Goal: Information Seeking & Learning: Learn about a topic

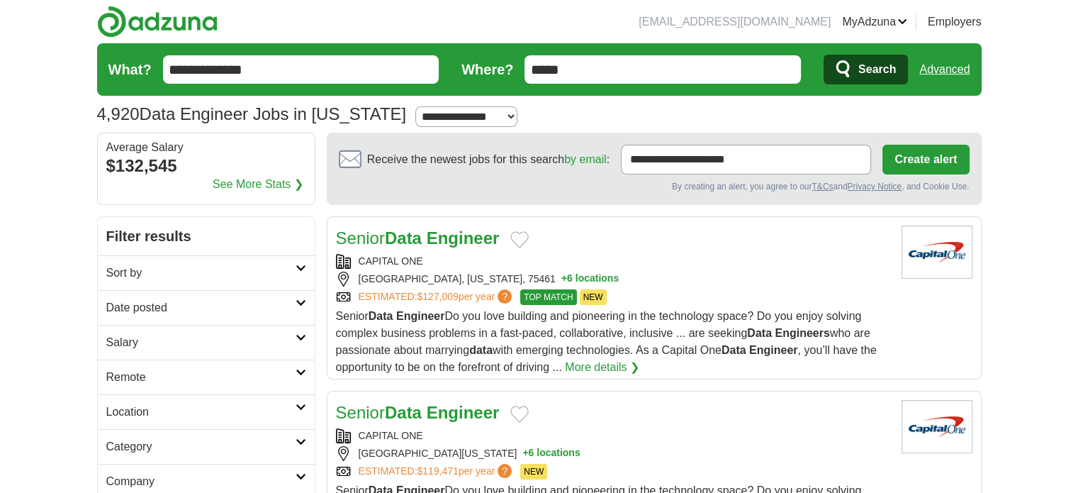
click at [451, 231] on strong "Engineer" at bounding box center [463, 237] width 73 height 19
click at [497, 343] on span "Senior Data Engineer Do you love building and pioneering in the technology spac…" at bounding box center [606, 341] width 541 height 63
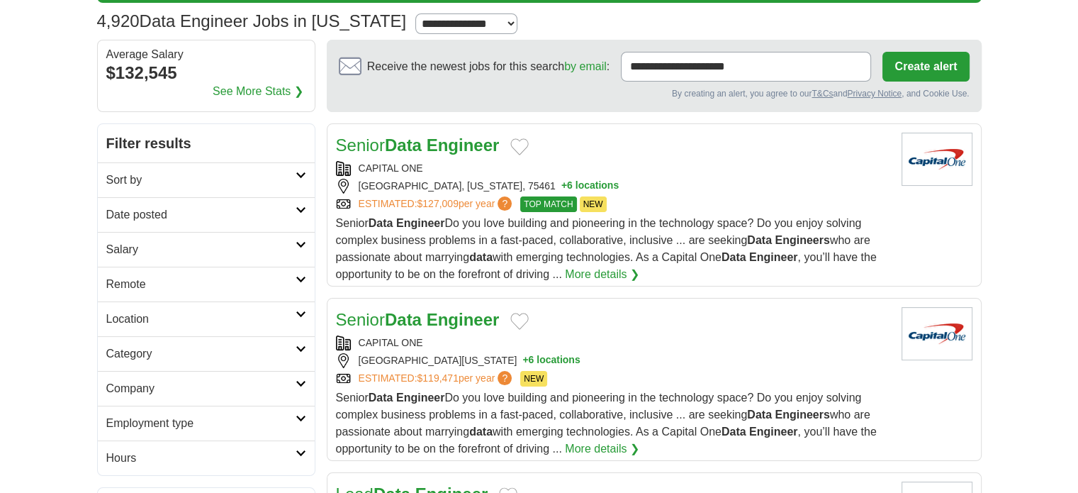
scroll to position [91, 0]
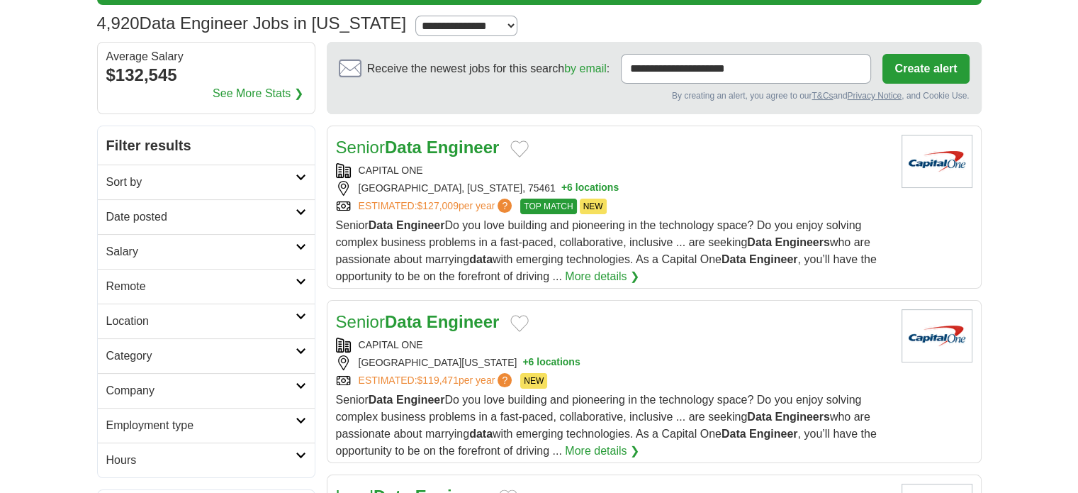
click at [417, 198] on link "ESTIMATED: $127,009 per year ?" at bounding box center [437, 206] width 157 height 16
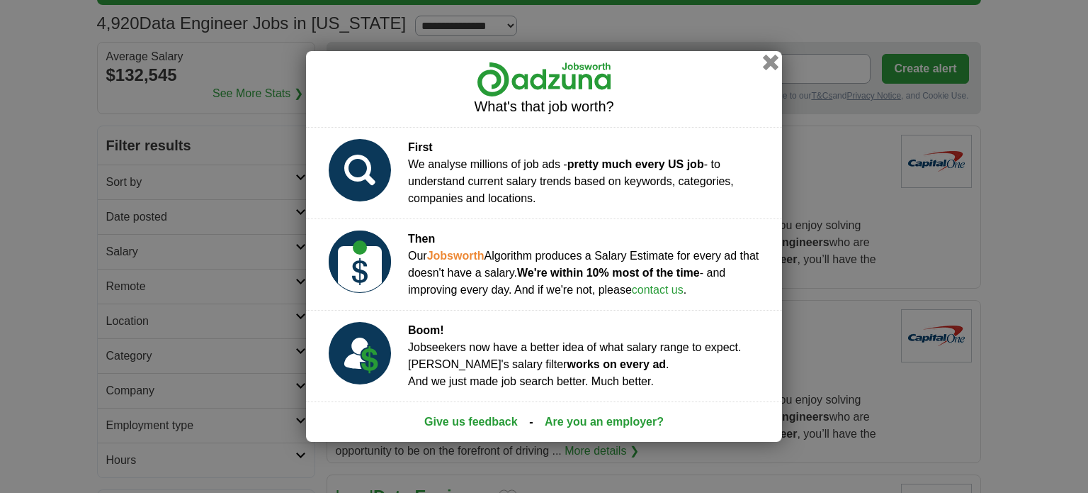
click at [765, 63] on button "button" at bounding box center [771, 63] width 16 height 16
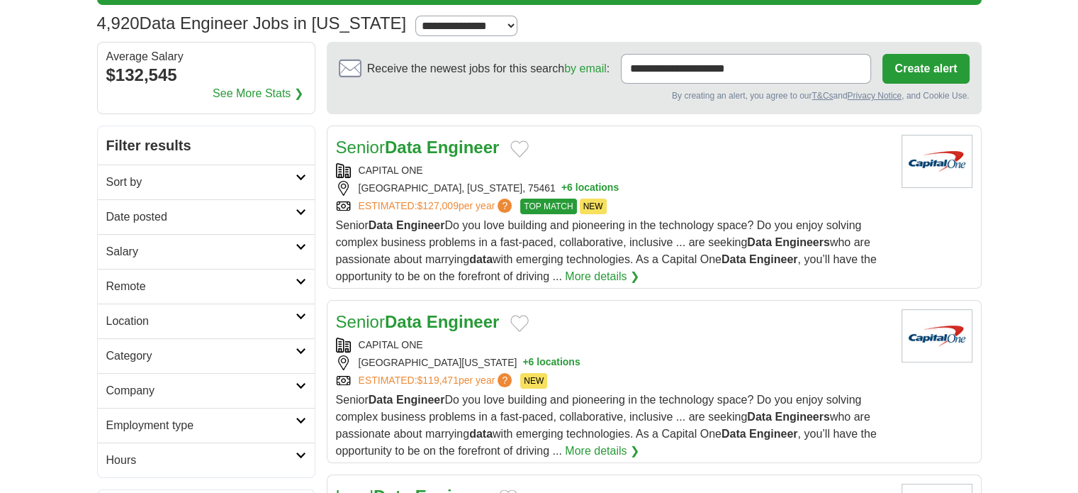
click at [553, 275] on span "Senior Data Engineer Do you love building and pioneering in the technology spac…" at bounding box center [606, 250] width 541 height 63
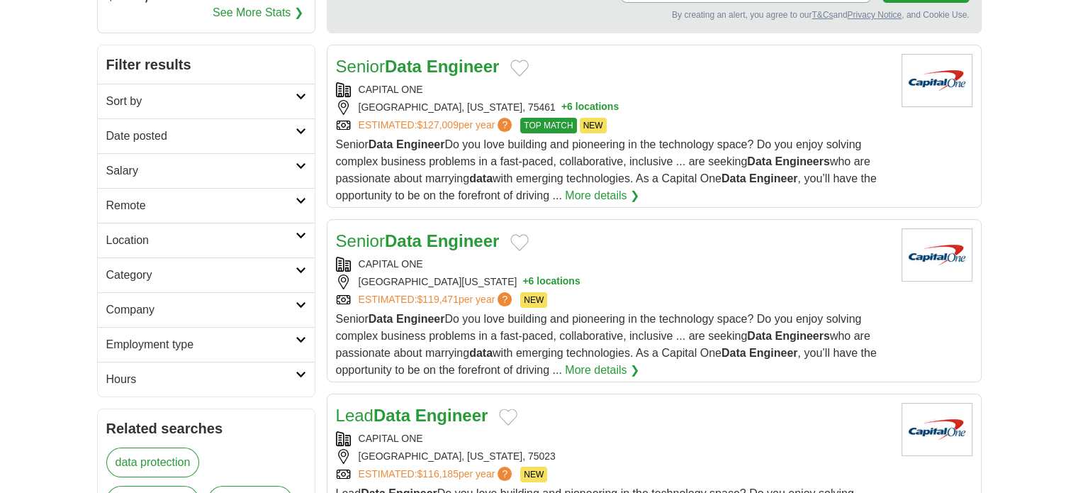
scroll to position [170, 0]
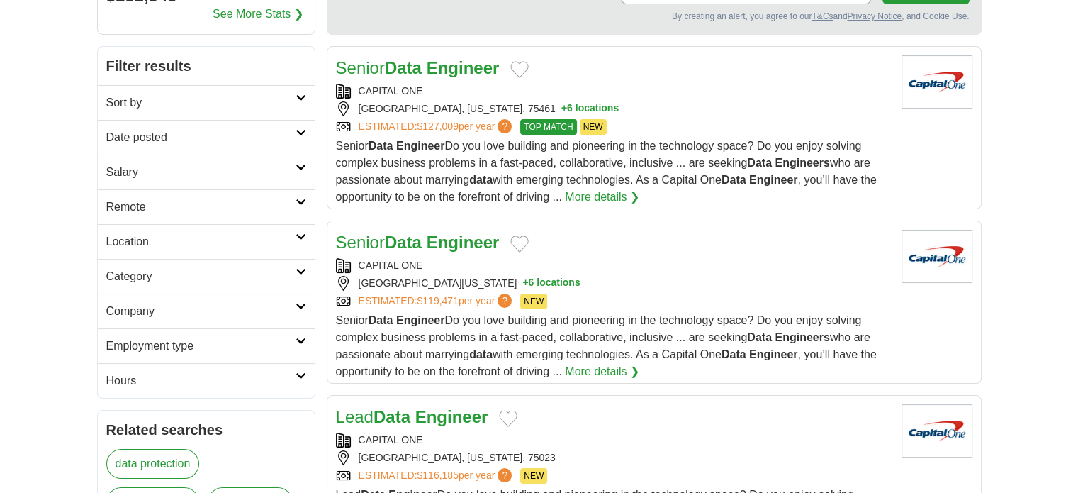
click at [457, 237] on strong "Engineer" at bounding box center [463, 241] width 73 height 19
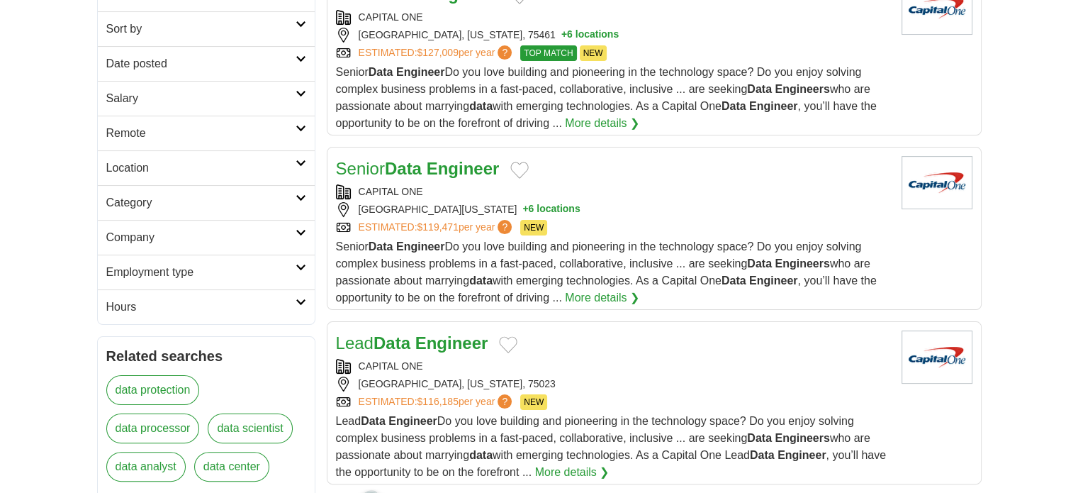
scroll to position [0, 0]
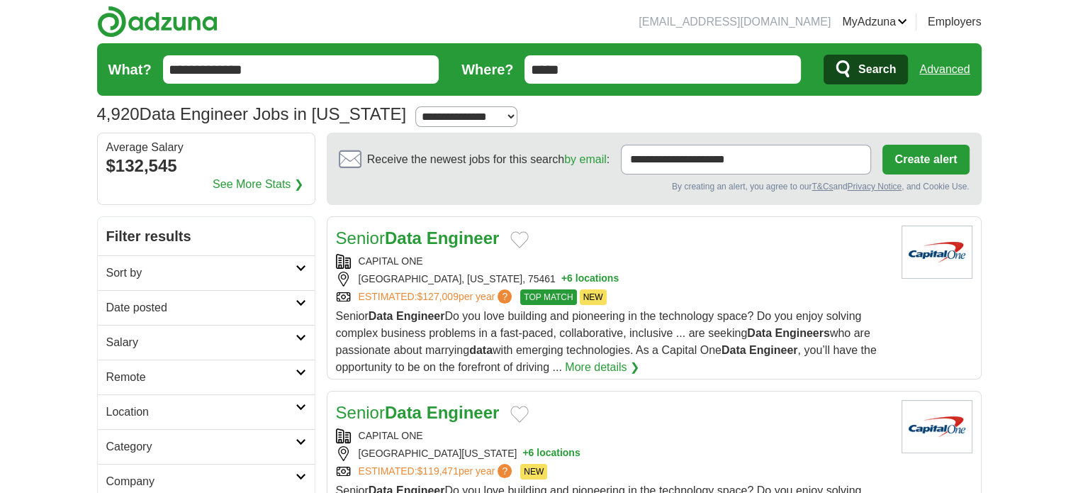
click at [170, 67] on input "**********" at bounding box center [301, 69] width 276 height 28
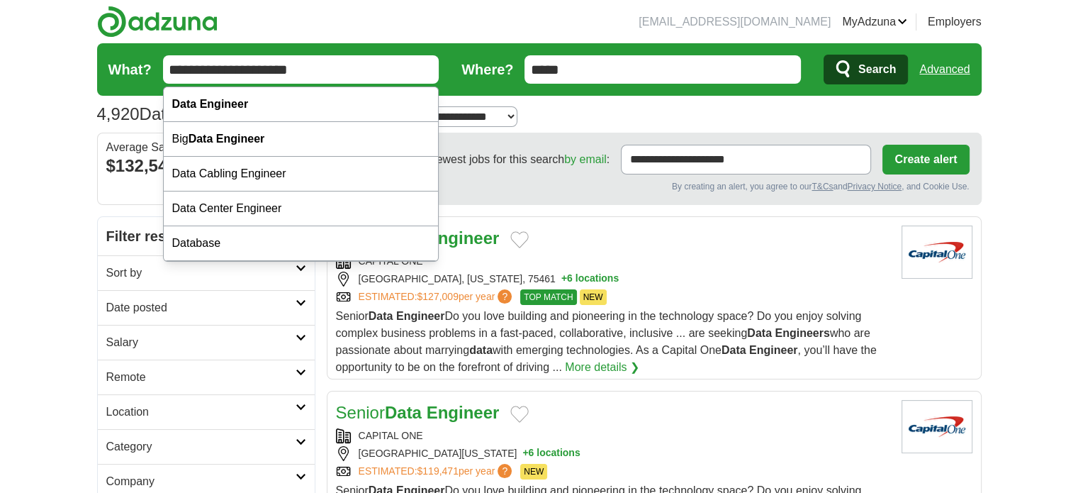
type input "**********"
click at [877, 65] on span "Search" at bounding box center [877, 69] width 38 height 28
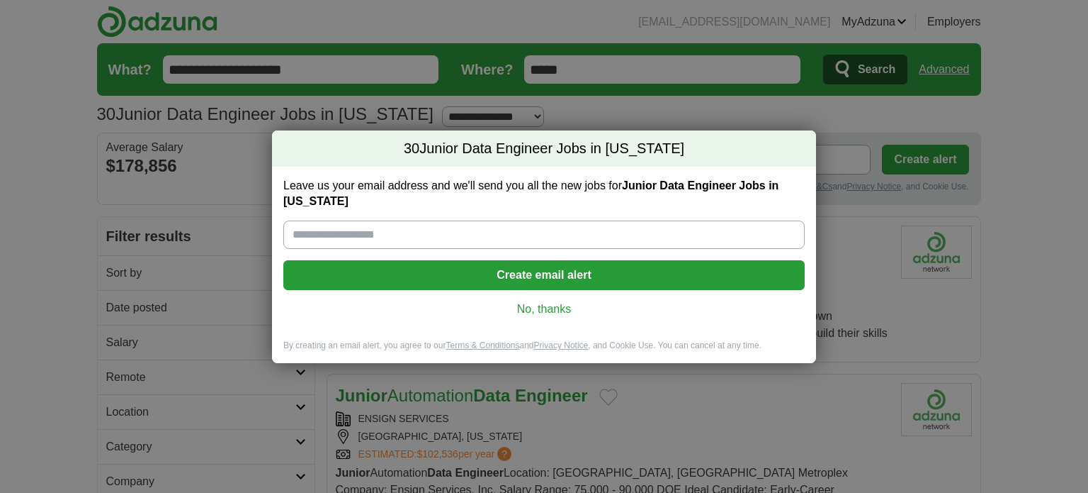
click at [538, 308] on link "No, thanks" at bounding box center [544, 309] width 499 height 16
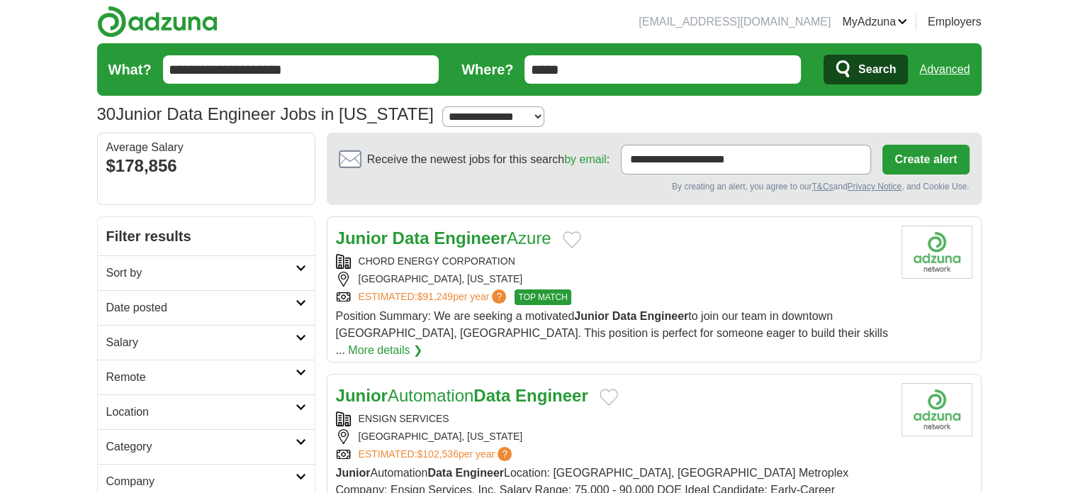
click at [413, 235] on strong "Data" at bounding box center [411, 237] width 37 height 19
drag, startPoint x: 518, startPoint y: 259, endPoint x: 356, endPoint y: 254, distance: 162.4
click at [356, 254] on div "CHORD ENERGY CORPORATION" at bounding box center [613, 261] width 554 height 15
click at [697, 249] on div "Junior Data Engineer Azure" at bounding box center [613, 238] width 554 height 26
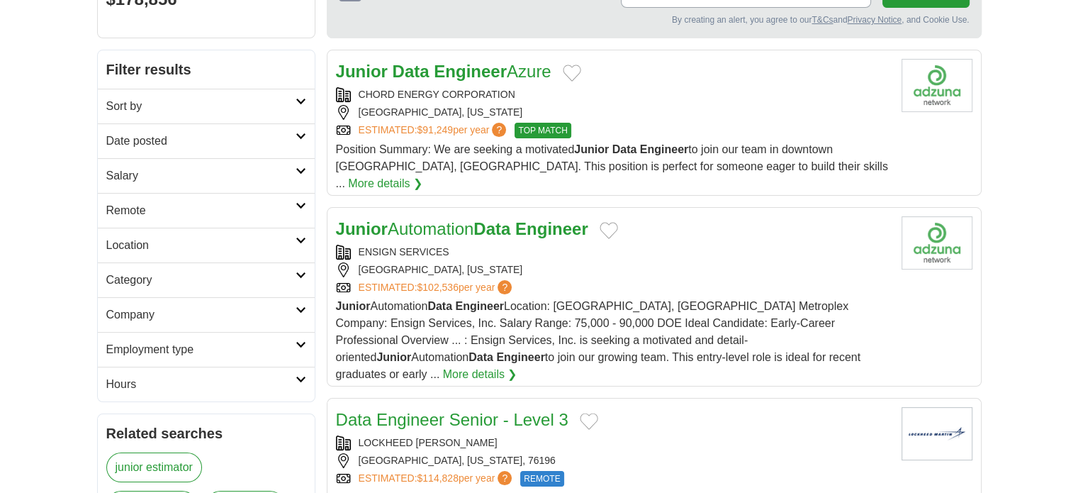
scroll to position [167, 0]
click at [602, 244] on div "ENSIGN SERVICES" at bounding box center [613, 251] width 554 height 15
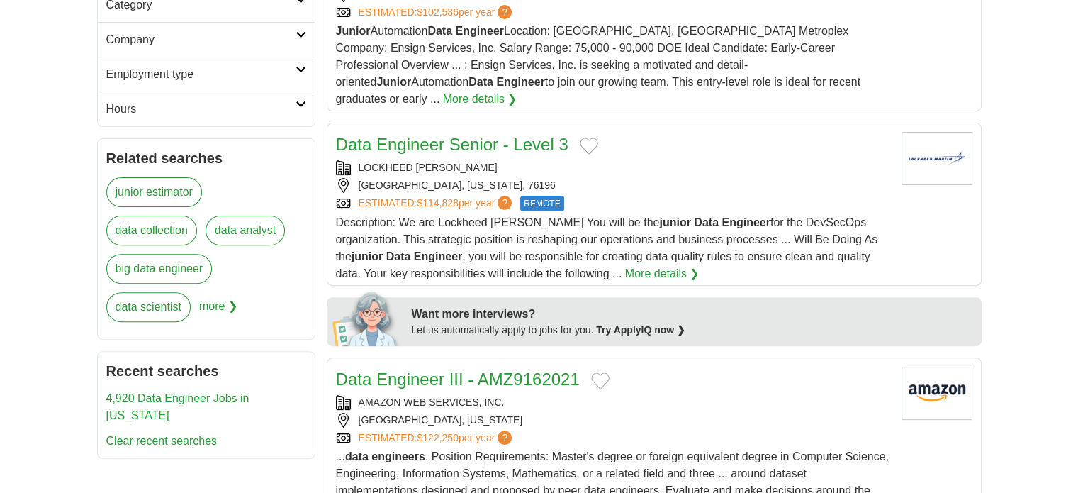
scroll to position [434, 0]
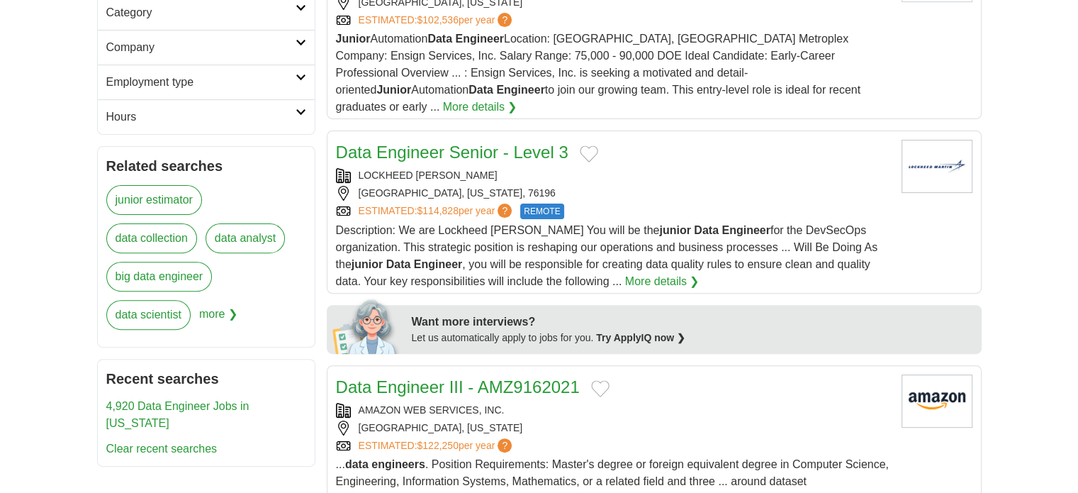
click at [470, 142] on link "Data Engineer Senior - Level 3" at bounding box center [452, 151] width 232 height 19
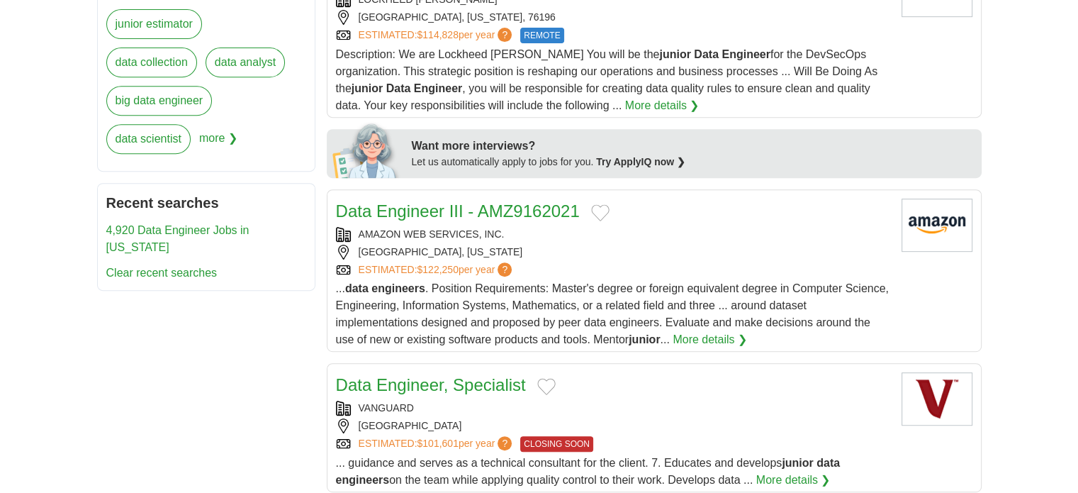
scroll to position [612, 0]
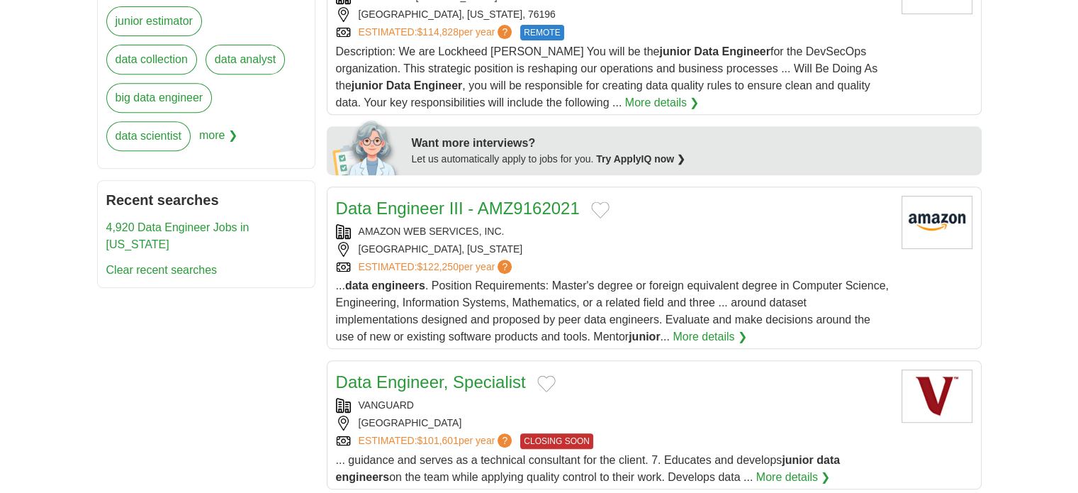
click at [476, 198] on link "Data Engineer III - AMZ9162021" at bounding box center [458, 207] width 244 height 19
